Goal: Obtain resource: Obtain resource

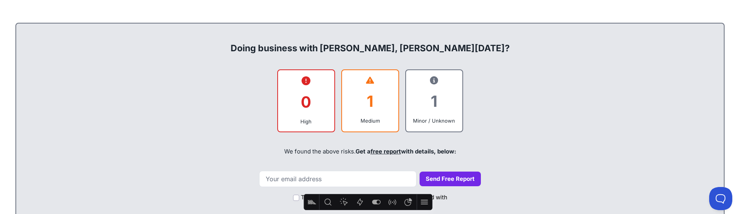
scroll to position [295, 0]
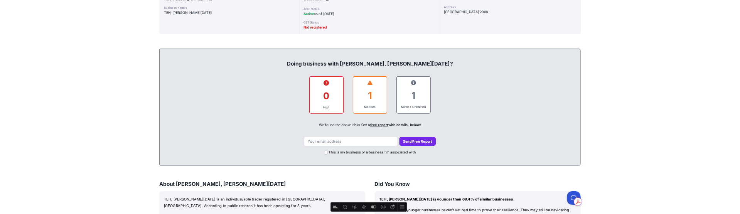
scroll to position [240, 0]
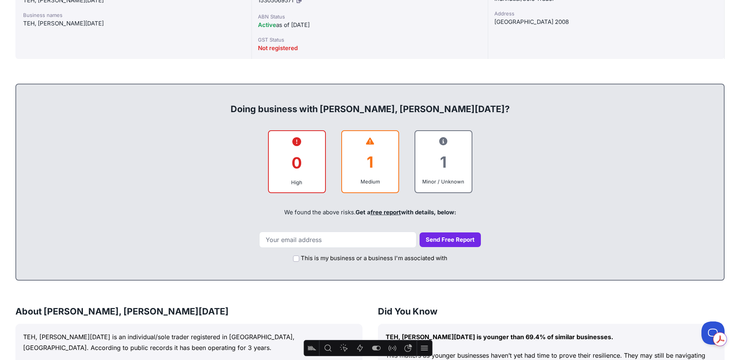
click at [292, 140] on icon at bounding box center [296, 141] width 9 height 9
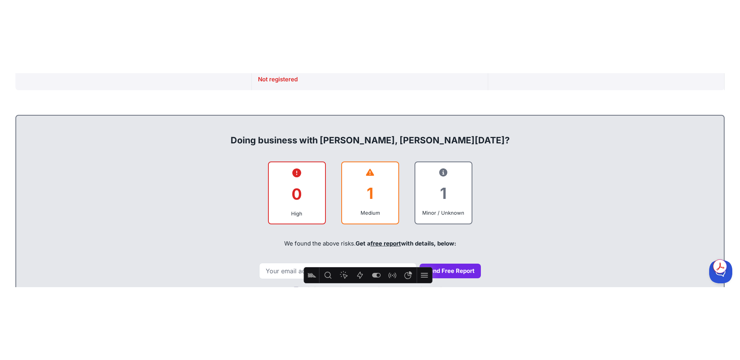
scroll to position [281, 0]
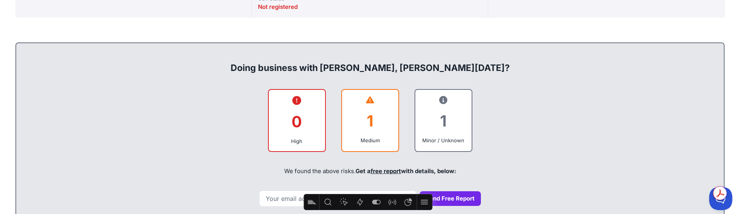
click at [566, 136] on div "0 High 1 Medium 1 Minor / Unknown" at bounding box center [370, 120] width 692 height 63
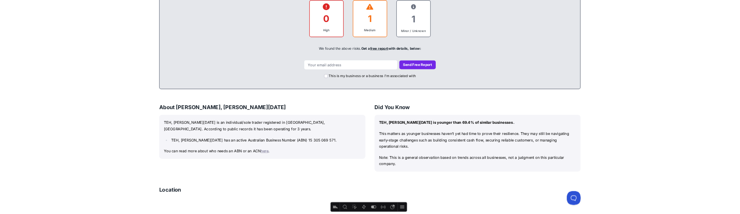
scroll to position [371, 0]
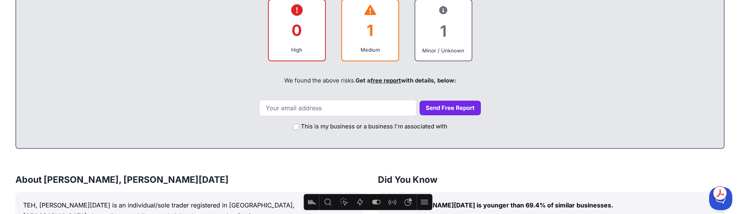
click at [629, 181] on h3 "Did You Know" at bounding box center [551, 180] width 347 height 12
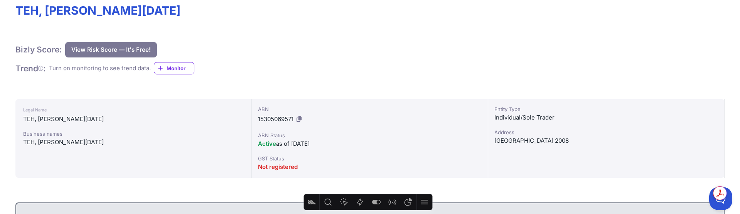
scroll to position [125, 0]
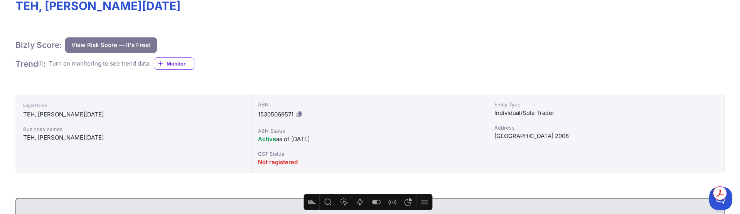
click at [300, 115] on icon at bounding box center [299, 114] width 5 height 6
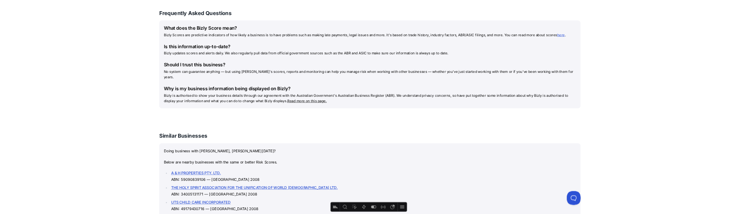
scroll to position [838, 0]
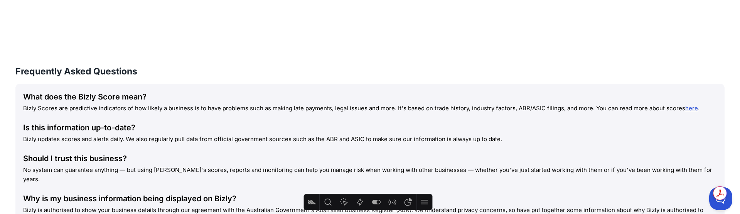
click at [647, 74] on h3 "Frequently Asked Questions" at bounding box center [369, 71] width 709 height 12
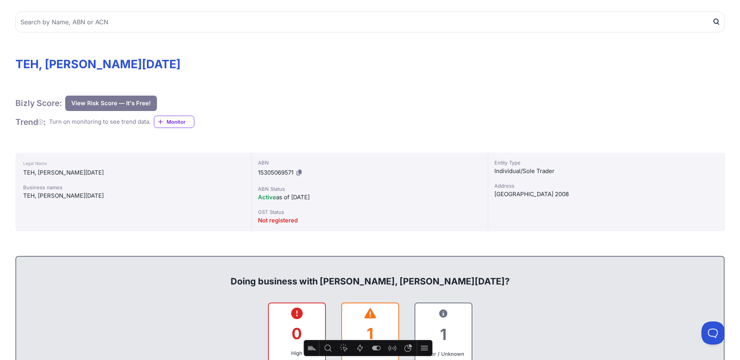
scroll to position [0, 0]
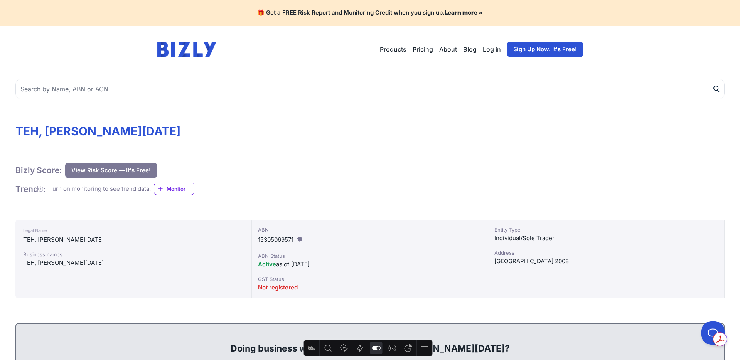
click at [374, 214] on icon "Feature flags" at bounding box center [376, 348] width 9 height 9
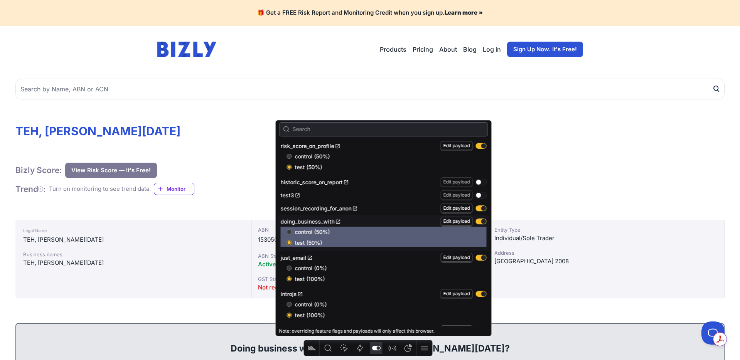
click at [289, 214] on input "control (50%)" at bounding box center [289, 232] width 5 height 5
radio input "true"
radio input "false"
drag, startPoint x: 614, startPoint y: 177, endPoint x: 604, endPoint y: 177, distance: 9.7
click at [606, 177] on div "Bizly Score: View Risk Score — It's Free! View Risk Score — It's Free!" at bounding box center [369, 170] width 709 height 15
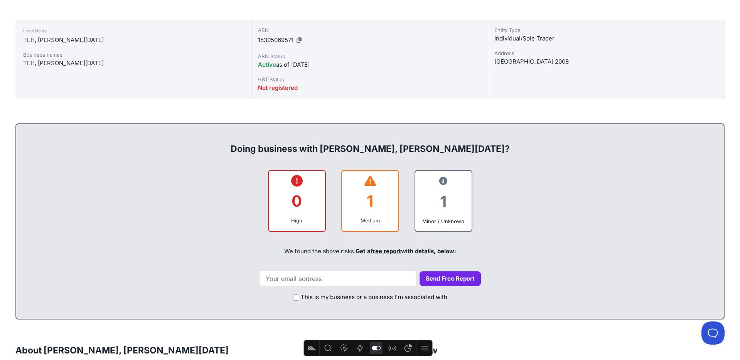
scroll to position [218, 0]
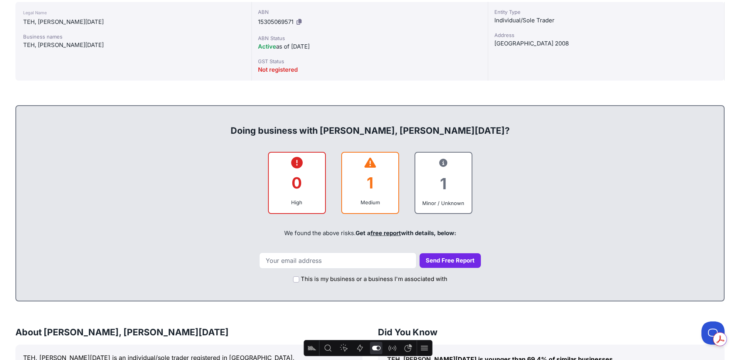
click at [382, 214] on link "free report" at bounding box center [386, 233] width 30 height 7
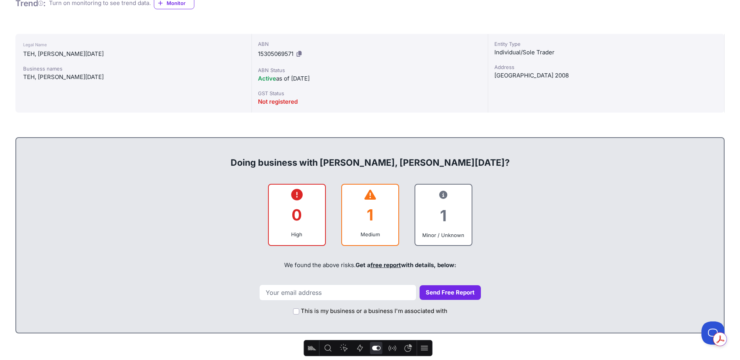
scroll to position [196, 0]
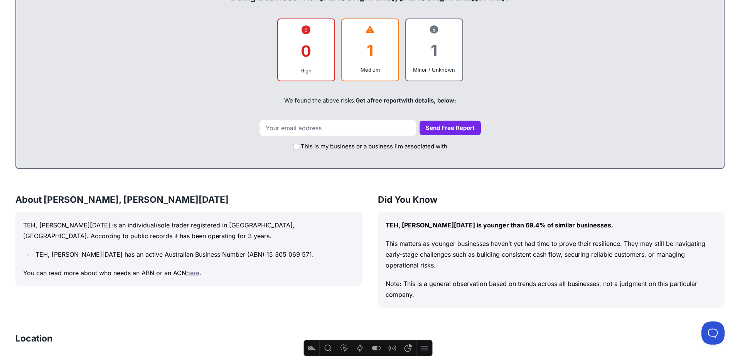
scroll to position [354, 0]
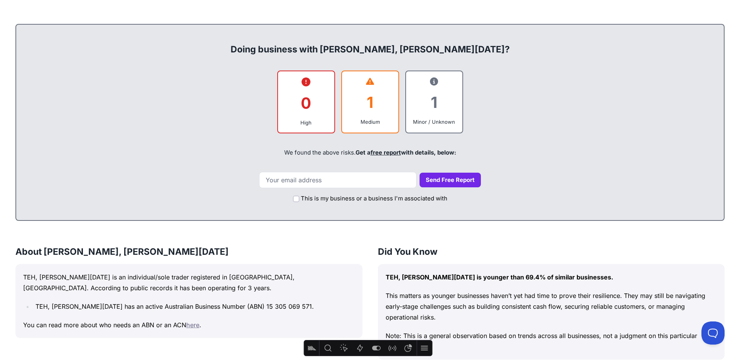
scroll to position [299, 0]
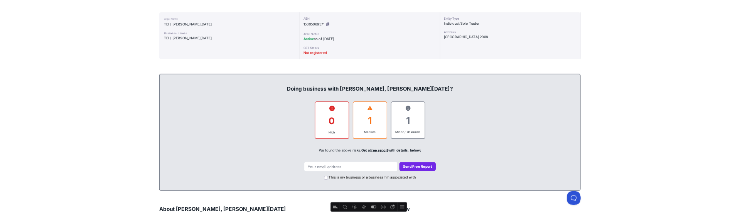
scroll to position [199, 0]
